Goal: Browse casually: Explore the website without a specific task or goal

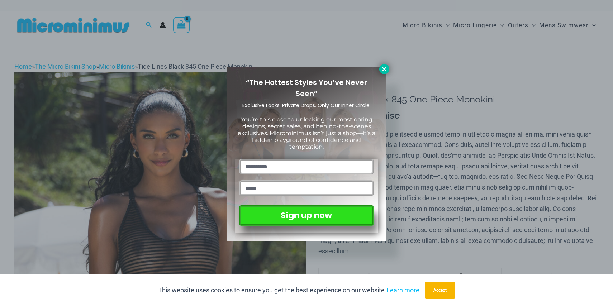
click at [382, 70] on icon at bounding box center [384, 69] width 4 height 4
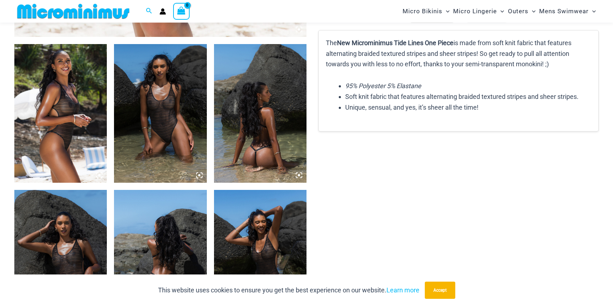
scroll to position [386, 0]
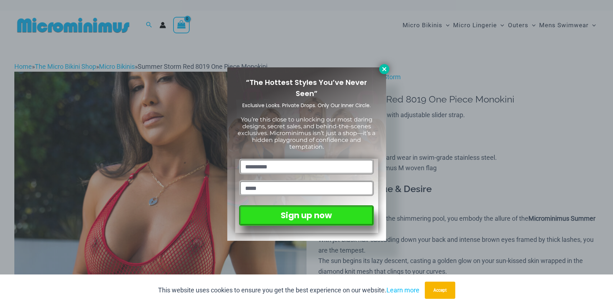
click at [384, 70] on icon at bounding box center [384, 69] width 6 height 6
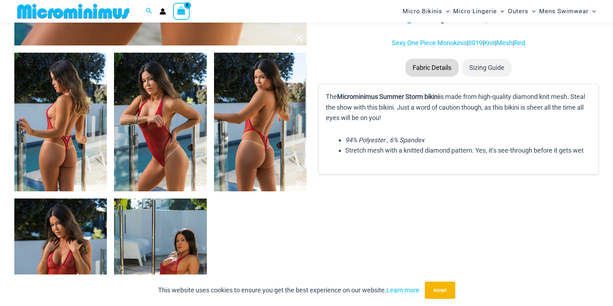
scroll to position [659, 0]
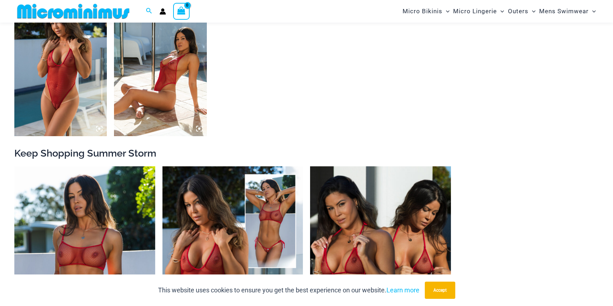
click at [96, 95] on img at bounding box center [60, 66] width 92 height 139
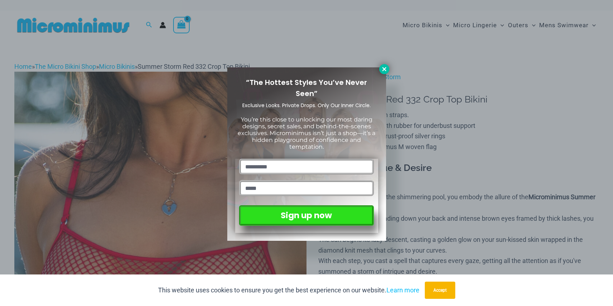
click at [384, 70] on icon at bounding box center [384, 69] width 6 height 6
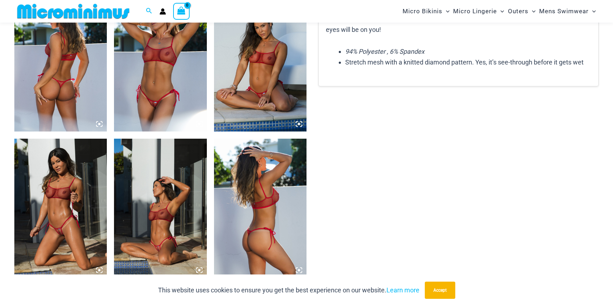
scroll to position [524, 0]
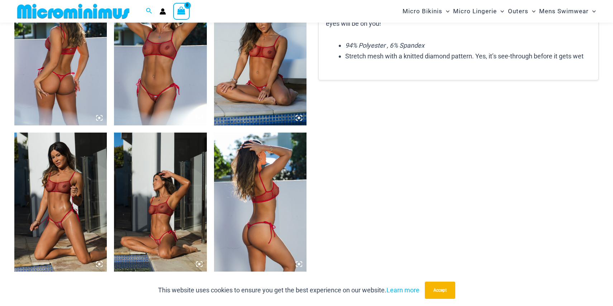
click at [74, 183] on img at bounding box center [60, 202] width 92 height 139
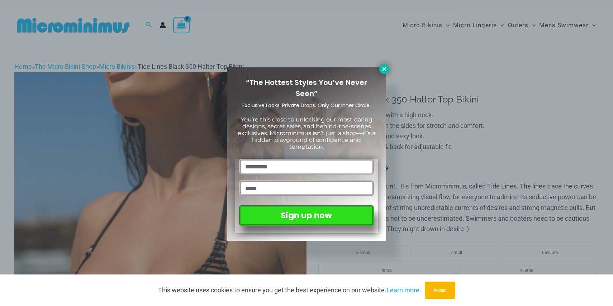
click at [387, 72] on button at bounding box center [384, 69] width 10 height 10
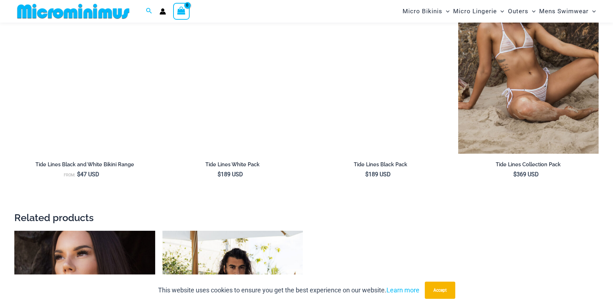
scroll to position [833, 0]
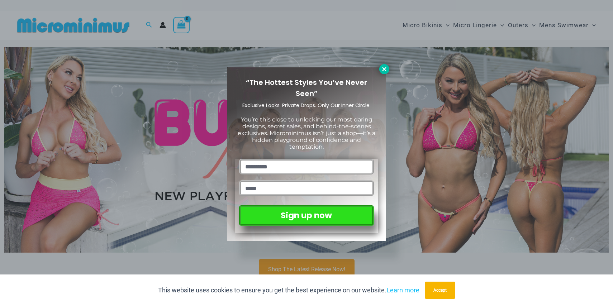
click at [382, 68] on icon at bounding box center [384, 69] width 6 height 6
